Goal: Information Seeking & Learning: Check status

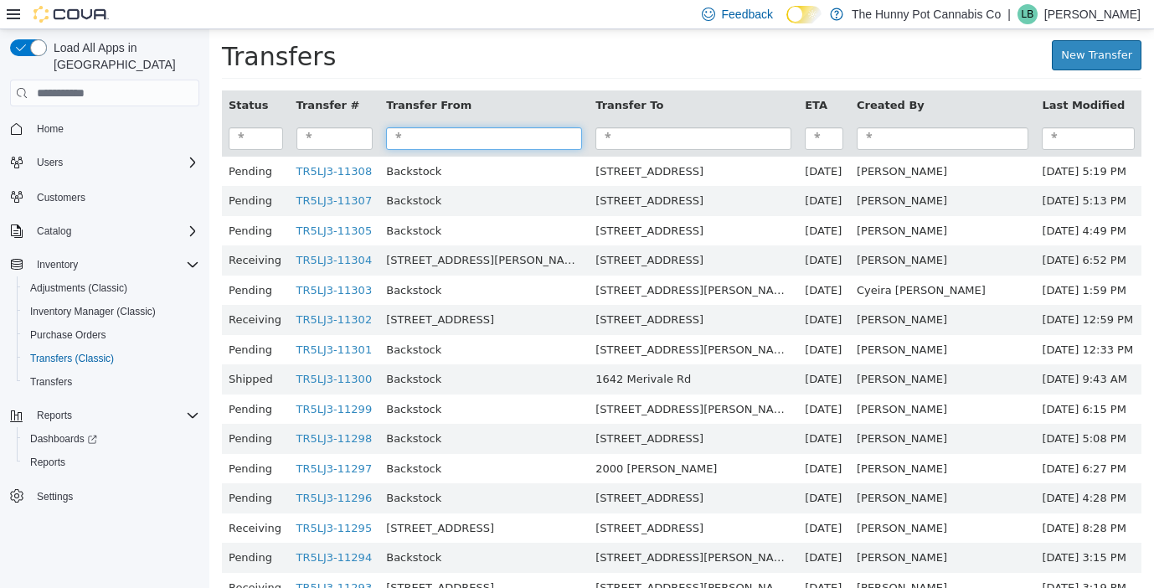
click at [480, 141] on input "search" at bounding box center [484, 138] width 196 height 23
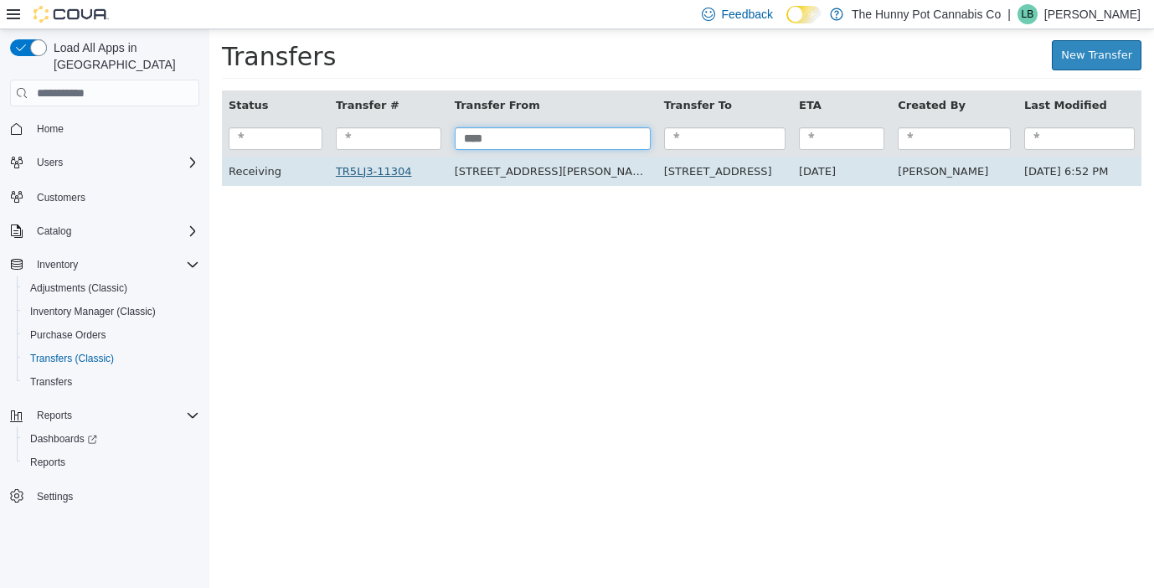
type input "****"
click at [410, 171] on link "TR5LJ3-11304" at bounding box center [374, 171] width 76 height 13
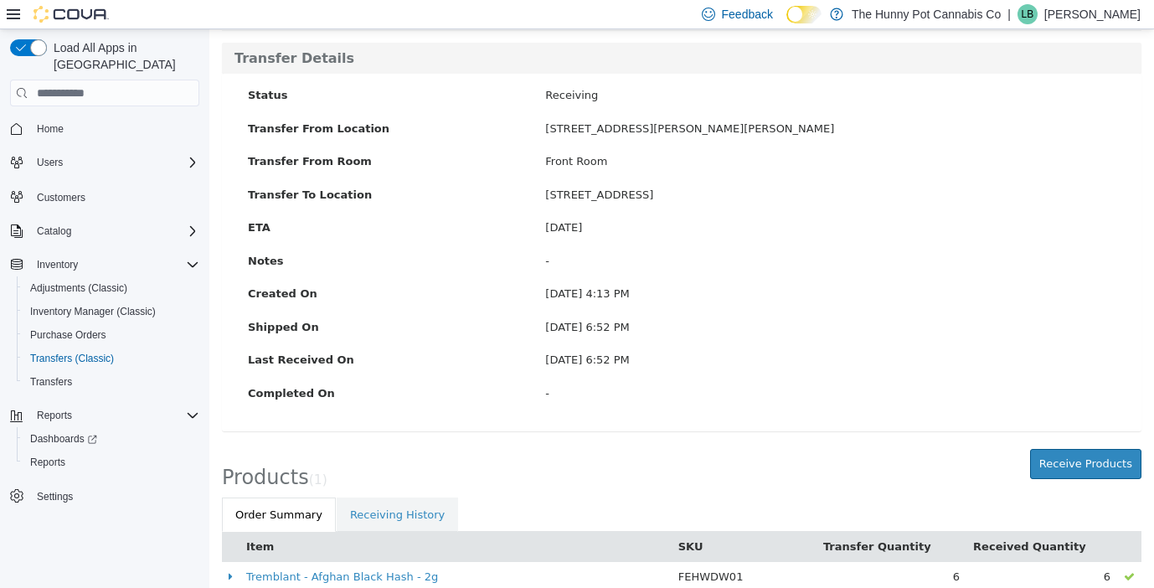
scroll to position [123, 0]
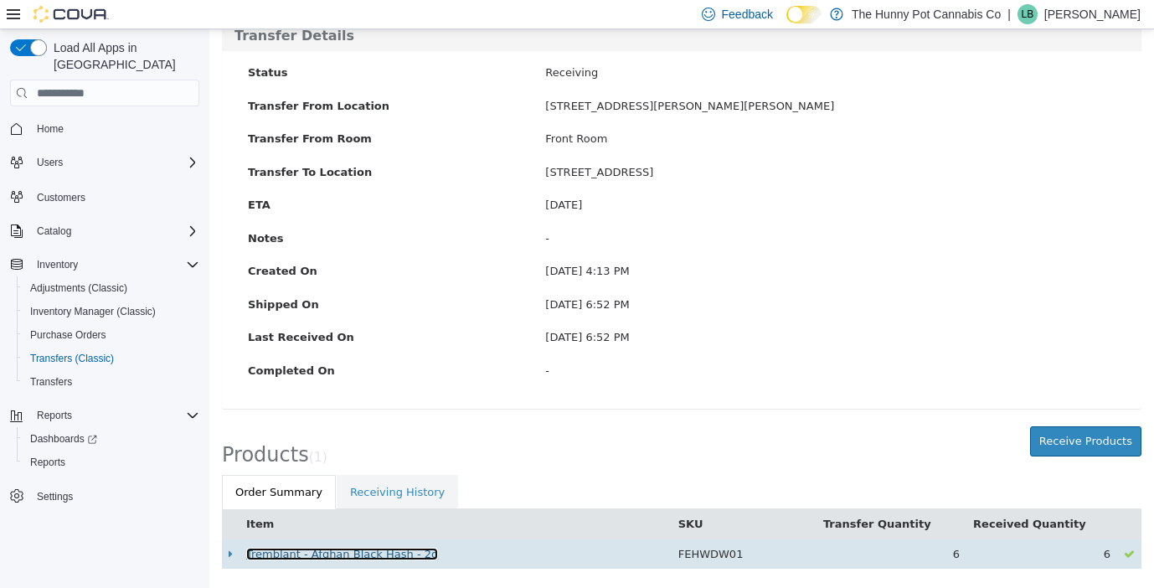
click at [352, 554] on link "Tremblant - Afghan Black Hash - 2g" at bounding box center [342, 554] width 192 height 13
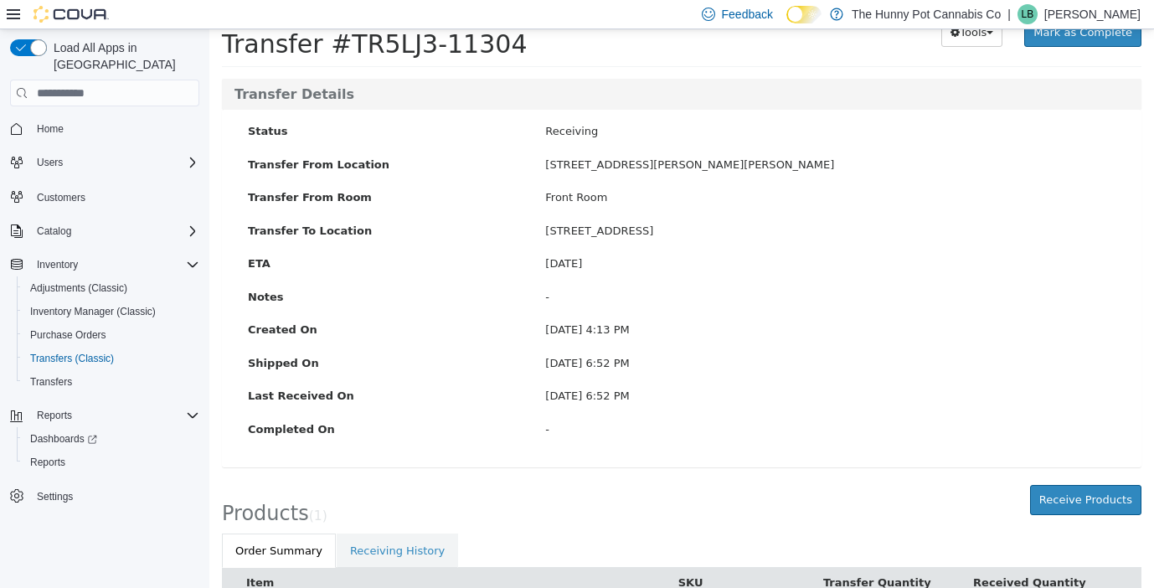
scroll to position [0, 0]
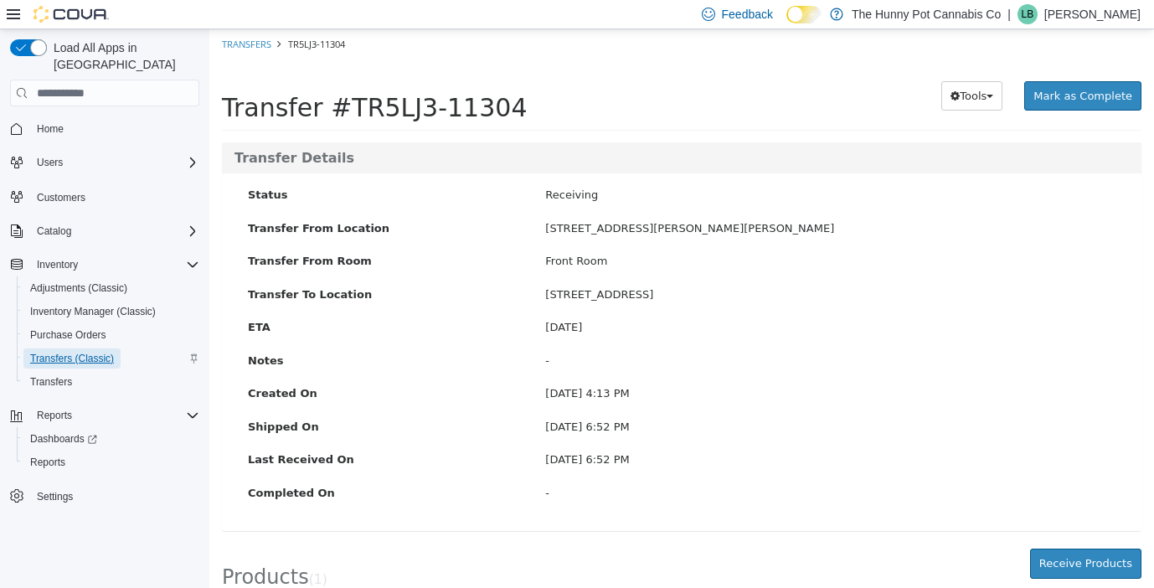
click at [69, 352] on span "Transfers (Classic)" at bounding box center [72, 358] width 84 height 13
click at [99, 352] on span "Transfers (Classic)" at bounding box center [72, 358] width 84 height 13
